Goal: Task Accomplishment & Management: Use online tool/utility

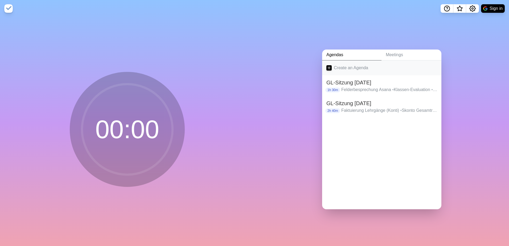
click at [338, 67] on link "Create an Agenda" at bounding box center [381, 67] width 119 height 15
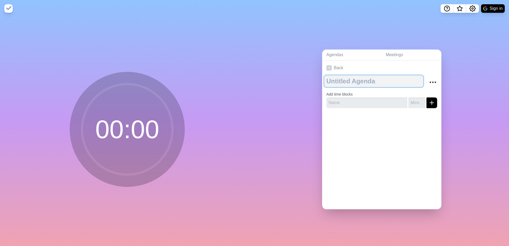
click at [345, 79] on textarea at bounding box center [373, 81] width 99 height 12
click at [331, 67] on link "Back" at bounding box center [381, 67] width 119 height 15
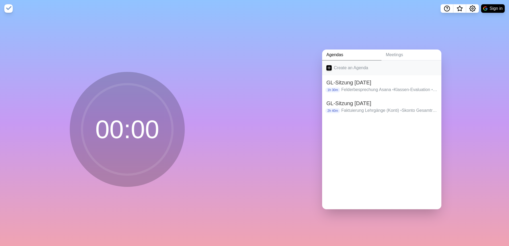
click at [346, 68] on link "Create an Agenda" at bounding box center [381, 67] width 119 height 15
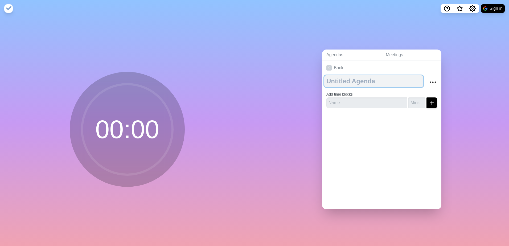
click at [333, 76] on textarea at bounding box center [373, 81] width 99 height 12
type textarea "GL-Sitzubg"
click at [366, 82] on textarea "GL-Sitzubg" at bounding box center [373, 81] width 99 height 12
type textarea "GL-Sitzung [DATE]"
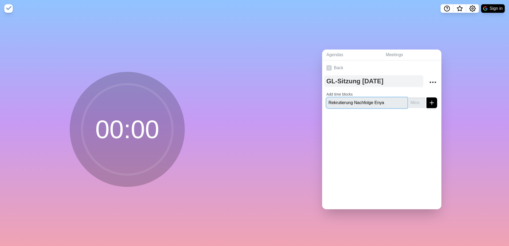
type input "Rekrutierung Nachfolge Enya"
type input "15"
click at [426, 97] on button "submit" at bounding box center [431, 102] width 11 height 11
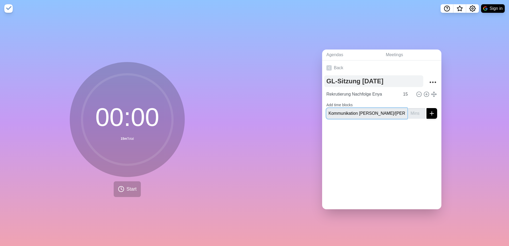
type input "Kommunikation [PERSON_NAME]/[PERSON_NAME]"
click at [426, 108] on button "submit" at bounding box center [431, 113] width 11 height 11
type input "10"
click at [426, 108] on button "submit" at bounding box center [431, 113] width 11 height 11
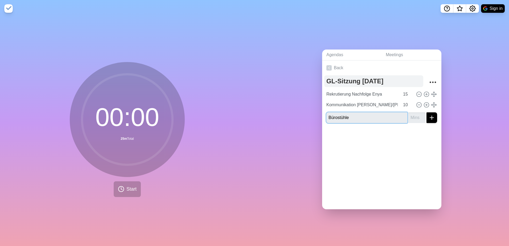
type input "Bürostühle"
type input "10"
click at [426, 112] on button "submit" at bounding box center [431, 117] width 11 height 11
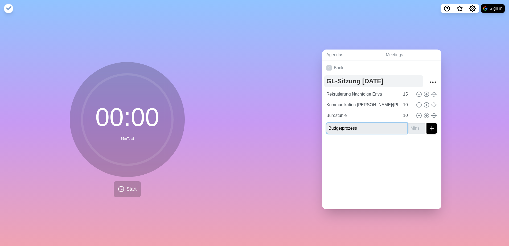
type input "Budgetprozess"
type input "15"
click at [174, 103] on icon at bounding box center [127, 119] width 106 height 106
click at [429, 125] on button "submit" at bounding box center [431, 128] width 11 height 11
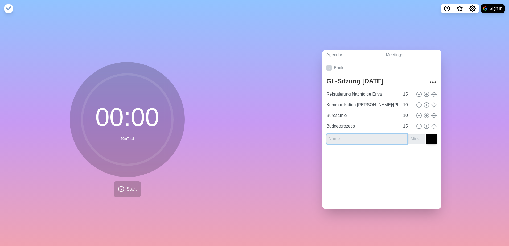
click at [379, 137] on input "text" at bounding box center [366, 139] width 81 height 11
type input "Weiteres Vorgehen Campus"
type input "15"
click at [428, 136] on icon "submit" at bounding box center [431, 139] width 6 height 6
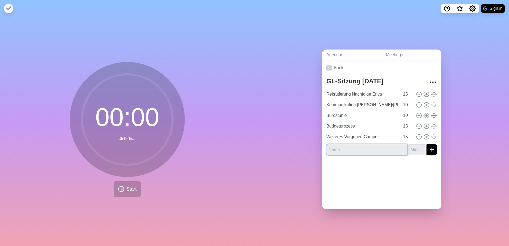
click at [363, 151] on input "text" at bounding box center [366, 149] width 81 height 11
type input "Weihnachtsessen 2025"
type input "10"
click at [426, 153] on div "GL-Sitzung [DATE] Rekrutierung Nachfolge Enya 15 Kommunikation [PERSON_NAME]/[P…" at bounding box center [381, 117] width 119 height 84
click at [430, 150] on line "submit" at bounding box center [432, 150] width 4 height 0
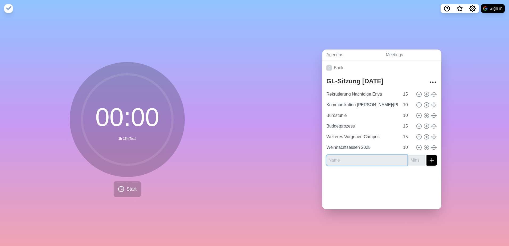
click at [377, 160] on input "text" at bounding box center [366, 160] width 81 height 11
type input "Geburtstagsgutscheine"
type input "10"
click at [429, 158] on icon "submit" at bounding box center [431, 160] width 6 height 6
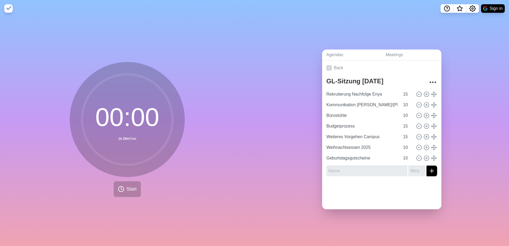
click at [414, 192] on div at bounding box center [381, 190] width 119 height 21
click at [379, 166] on input "text" at bounding box center [366, 171] width 81 height 11
type input "Whatsapp-Chat kv pro"
type input "05"
click at [429, 167] on button "submit" at bounding box center [431, 171] width 11 height 11
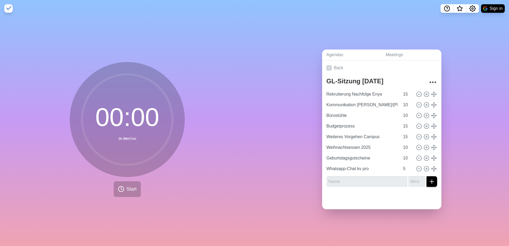
click at [287, 156] on div "Agendas Meetings Back GL-Sitzung [DATE] Rekrutierung Nachfolge Enya 15 Kommunik…" at bounding box center [381, 131] width 254 height 229
click at [276, 129] on div "Agendas Meetings Back GL-Sitzung [DATE] Rekrutierung Nachfolge Enya 15 Kommunik…" at bounding box center [381, 131] width 254 height 229
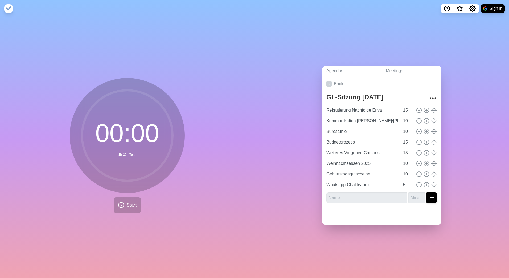
click at [346, 51] on div "Agendas Meetings Back GL-Sitzung [DATE] Rekrutierung Nachfolge Enya 15 Kommunik…" at bounding box center [381, 147] width 254 height 261
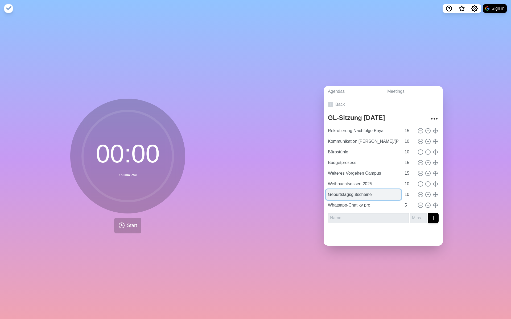
click at [381, 195] on input "Geburtstagsgutscheine" at bounding box center [364, 194] width 76 height 11
type input "Geburtstagsgutscheine"
type input "10"
type input "Whatsapp-Chat kv pro"
type input "5"
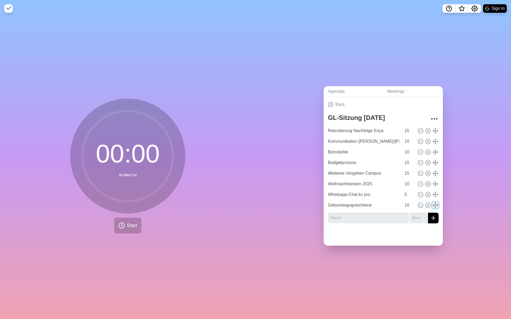
click at [433, 205] on line at bounding box center [435, 205] width 5 height 0
click at [430, 117] on icon "More" at bounding box center [434, 119] width 9 height 9
click at [408, 107] on link "Back" at bounding box center [383, 104] width 119 height 15
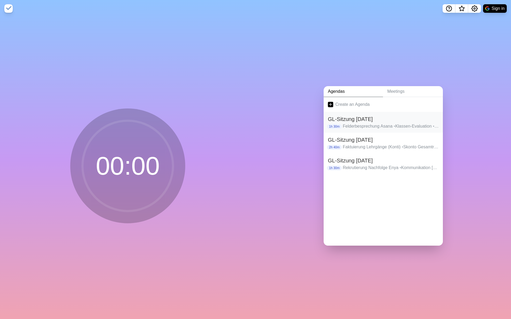
click at [393, 119] on h2 "GL-Sitzung [DATE]" at bounding box center [383, 119] width 111 height 8
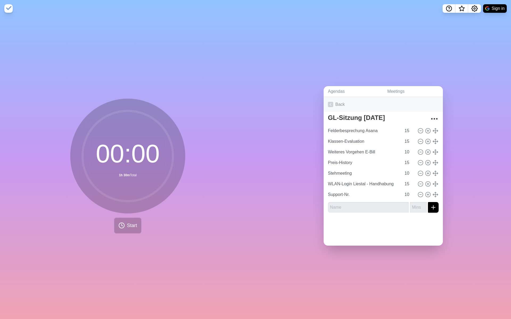
click at [406, 105] on link "Back" at bounding box center [383, 104] width 119 height 15
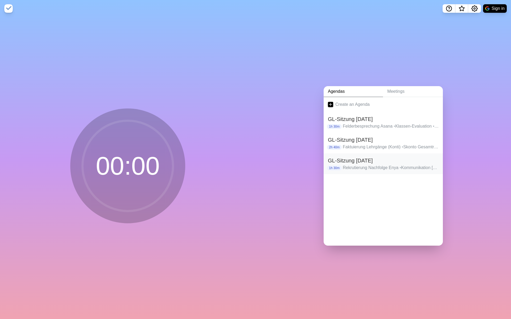
click at [374, 159] on h2 "GL-Sitzung [DATE]" at bounding box center [383, 161] width 111 height 8
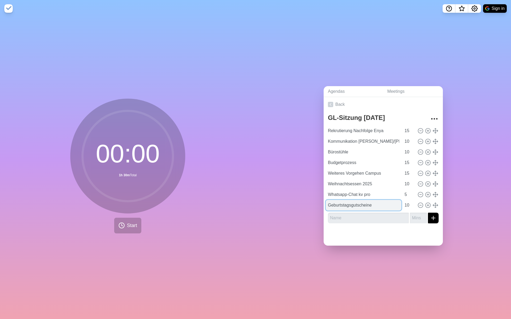
drag, startPoint x: 369, startPoint y: 204, endPoint x: 378, endPoint y: 203, distance: 8.6
click at [378, 203] on input "Geburtstagsgutscheine" at bounding box center [364, 205] width 76 height 11
drag, startPoint x: 378, startPoint y: 203, endPoint x: 300, endPoint y: 206, distance: 78.0
click at [300, 206] on div "Agendas Meetings Back GL-Sitzung [DATE] Rekrutierung Nachfolge Enya 15 Kommunik…" at bounding box center [382, 168] width 255 height 302
type input "Geburtstagsgutscheine"
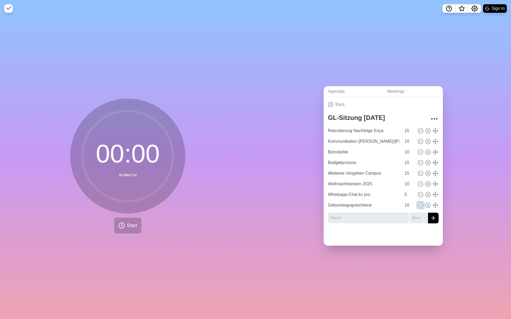
click at [418, 203] on icon at bounding box center [421, 206] width 6 height 6
click at [413, 203] on input "number" at bounding box center [418, 207] width 17 height 11
click at [409, 228] on div at bounding box center [383, 227] width 119 height 21
drag, startPoint x: 411, startPoint y: 49, endPoint x: 383, endPoint y: 44, distance: 28.1
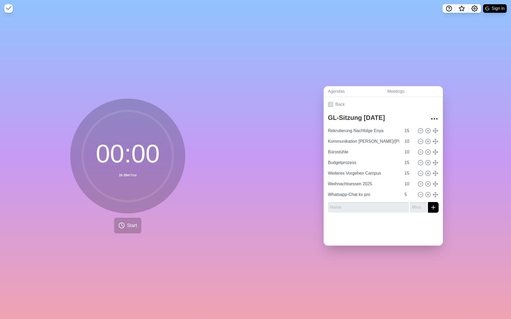
click at [383, 44] on div "Agendas Meetings Back GL-Sitzung 18.09.2025 Rekrutierung Nachfolge Enya 15 Komm…" at bounding box center [382, 168] width 255 height 302
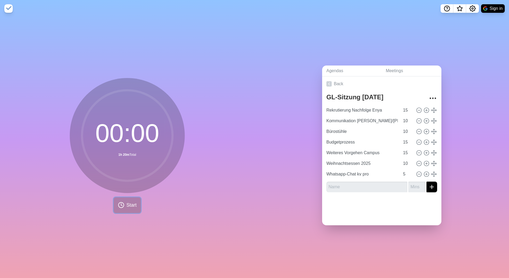
click at [135, 198] on button "Start" at bounding box center [127, 205] width 27 height 16
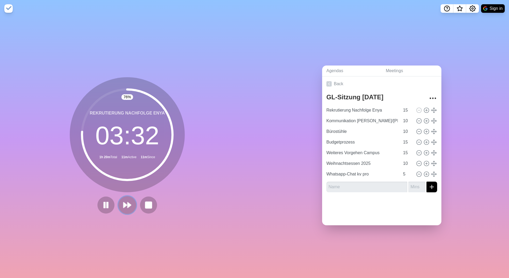
click at [129, 205] on icon at bounding box center [127, 204] width 9 height 9
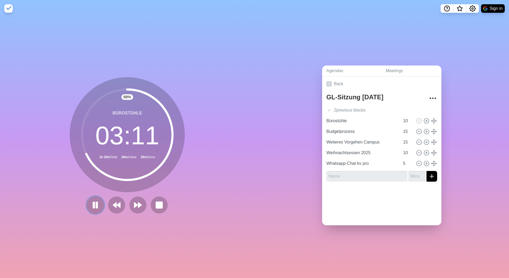
click at [94, 207] on icon at bounding box center [95, 204] width 9 height 9
click at [98, 202] on button at bounding box center [95, 205] width 18 height 18
